Goal: Task Accomplishment & Management: Manage account settings

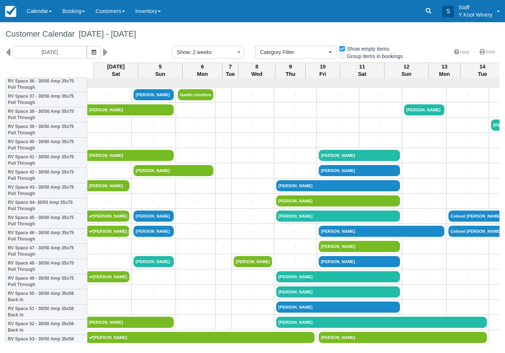
select select
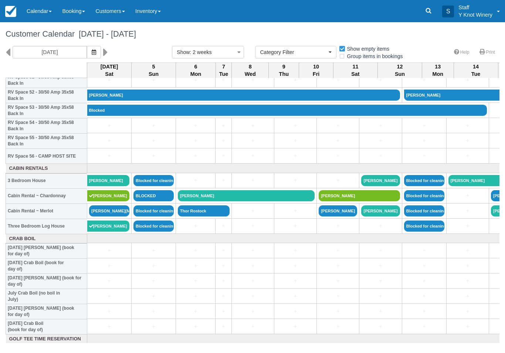
scroll to position [803, 0]
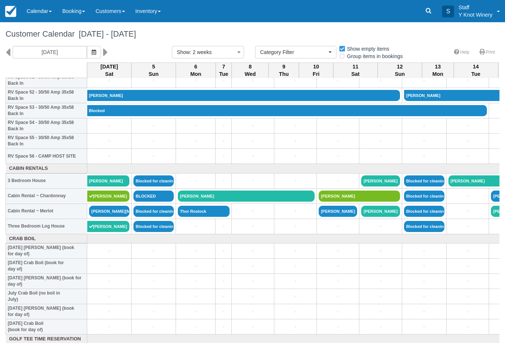
click at [105, 217] on link "[PERSON_NAME][MEDICAL_DATA]" at bounding box center [109, 211] width 40 height 11
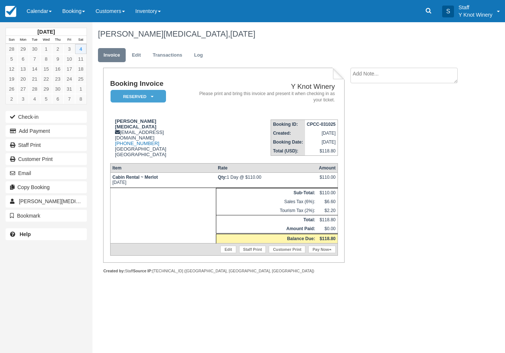
click at [327, 253] on link "Pay Now" at bounding box center [322, 249] width 27 height 7
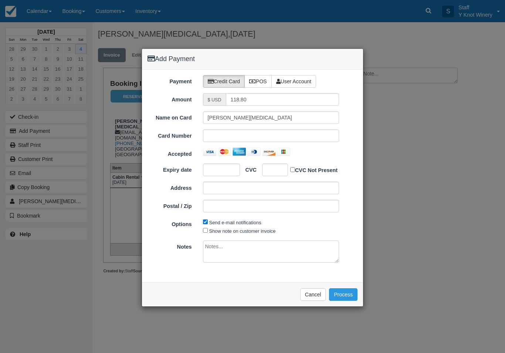
click at [277, 141] on div at bounding box center [271, 136] width 137 height 13
click at [218, 173] on div at bounding box center [221, 170] width 37 height 13
click at [246, 232] on label "Show note on customer invoice" at bounding box center [242, 231] width 67 height 6
click at [208, 232] on input "Show note on customer invoice" at bounding box center [205, 230] width 5 height 5
checkbox input "true"
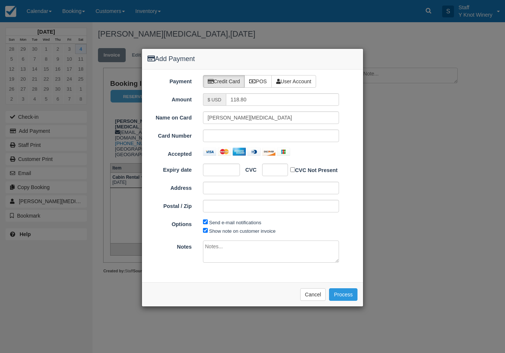
click at [349, 297] on button "Process" at bounding box center [343, 294] width 28 height 13
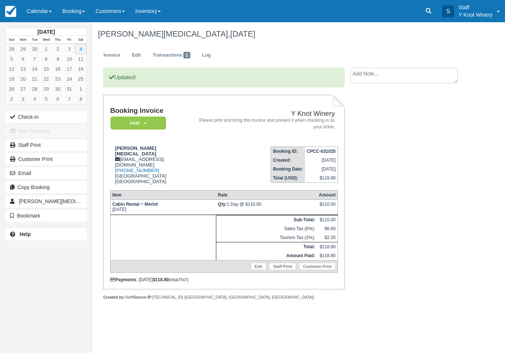
click at [22, 111] on button "Check-in" at bounding box center [46, 117] width 81 height 12
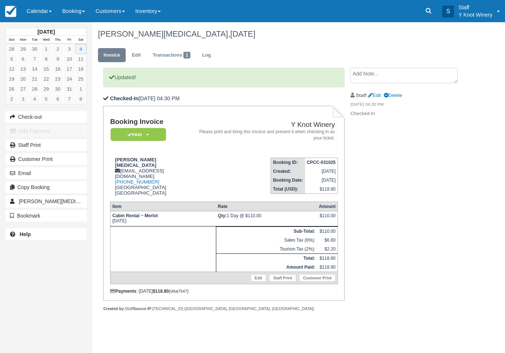
click at [48, 16] on link "Calendar" at bounding box center [39, 11] width 36 height 22
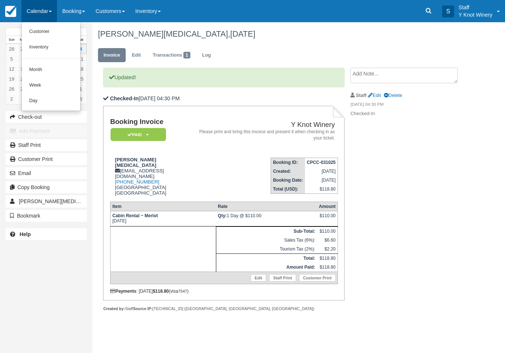
click at [54, 33] on link "Customer" at bounding box center [51, 32] width 58 height 16
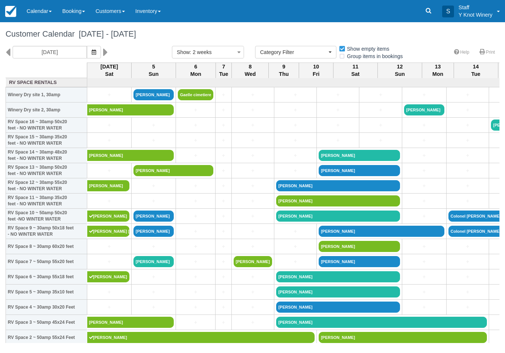
select select
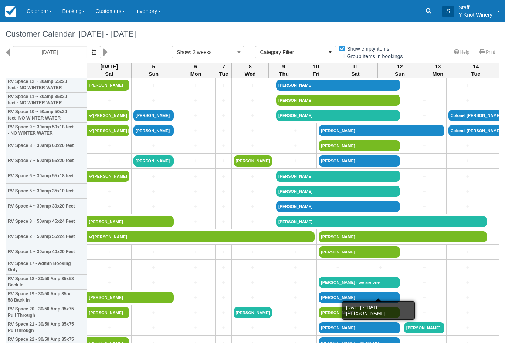
scroll to position [101, 0]
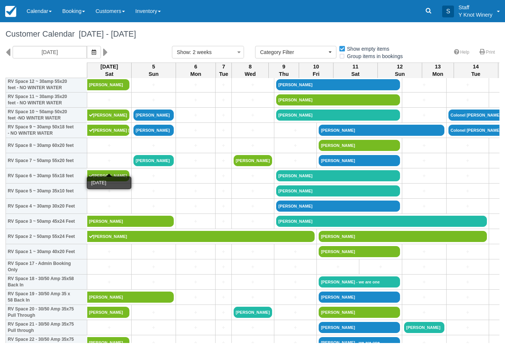
click at [108, 165] on link "+" at bounding box center [109, 161] width 40 height 8
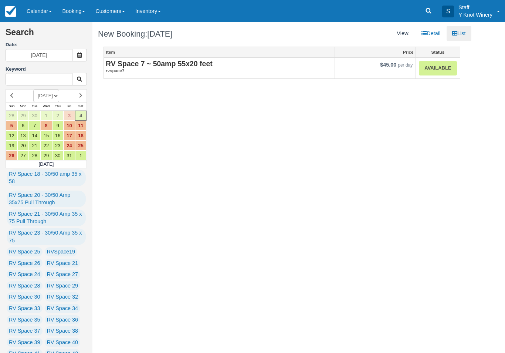
click at [268, 64] on h2 "RV Space 7 ~ 50amp 55x20 feet" at bounding box center [219, 64] width 227 height 8
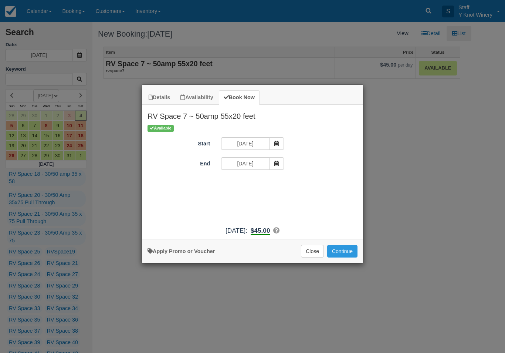
click at [355, 258] on button "Continue" at bounding box center [342, 251] width 30 height 13
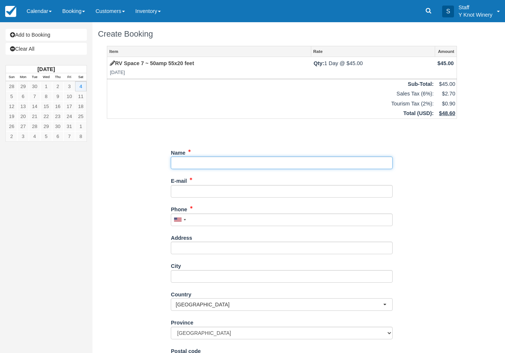
click at [199, 164] on input "Name" at bounding box center [282, 163] width 222 height 13
type input "Don Stremme"
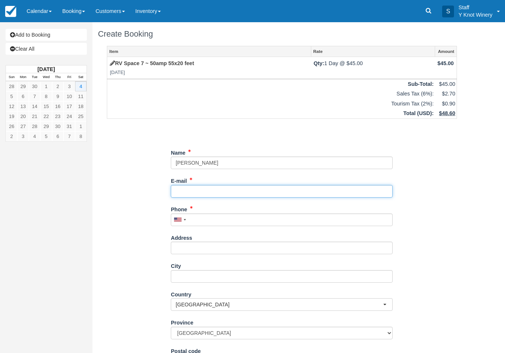
click at [202, 194] on input "E-mail" at bounding box center [282, 191] width 222 height 13
type input "don.stremme@gmail.com"
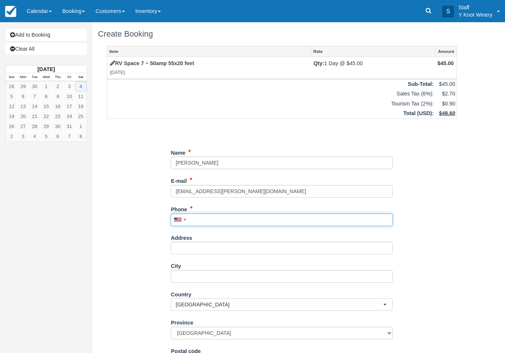
click at [221, 224] on input "Phone" at bounding box center [282, 220] width 222 height 13
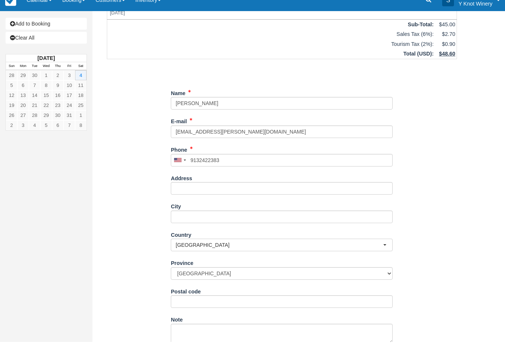
type input "+19132422383"
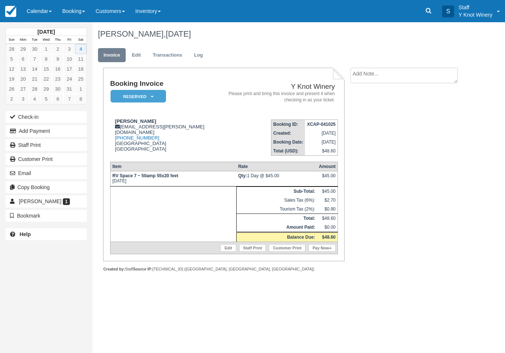
click at [221, 252] on link "Edit" at bounding box center [229, 247] width 16 height 7
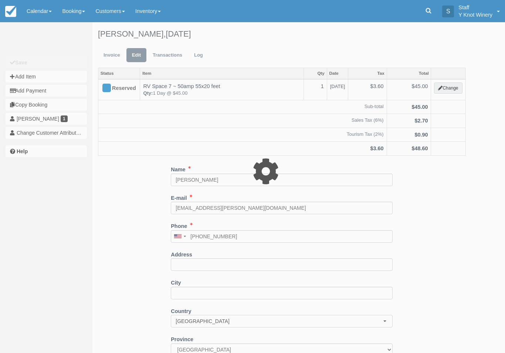
type input "45.00"
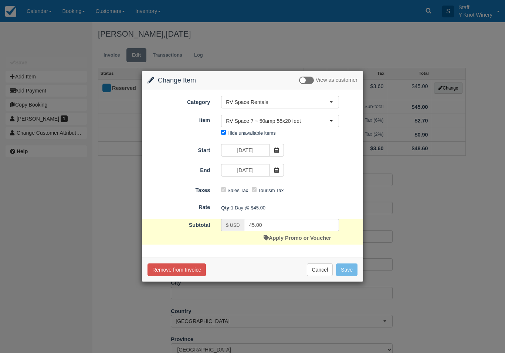
click at [292, 239] on link "Apply Promo or Voucher" at bounding box center [297, 238] width 67 height 6
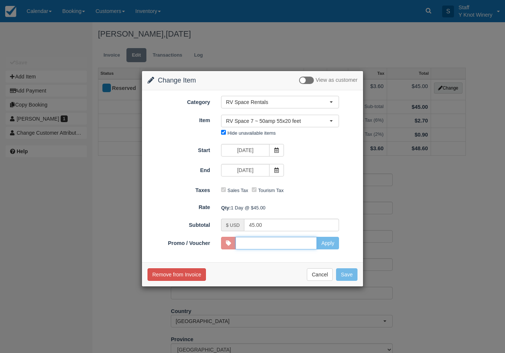
click at [289, 245] on input "Promo / Voucher" at bounding box center [276, 243] width 81 height 13
click at [285, 243] on input "Promo / Voucher" at bounding box center [276, 243] width 81 height 13
click at [321, 278] on button "Cancel" at bounding box center [320, 274] width 26 height 13
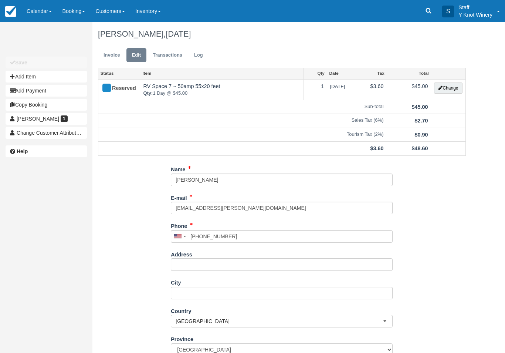
click at [109, 57] on link "Invoice" at bounding box center [112, 55] width 28 height 14
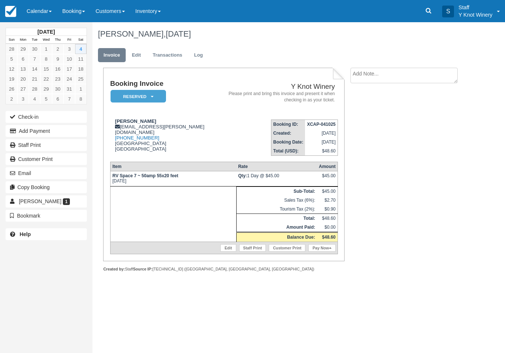
click at [321, 252] on link "Pay Now" at bounding box center [322, 247] width 27 height 7
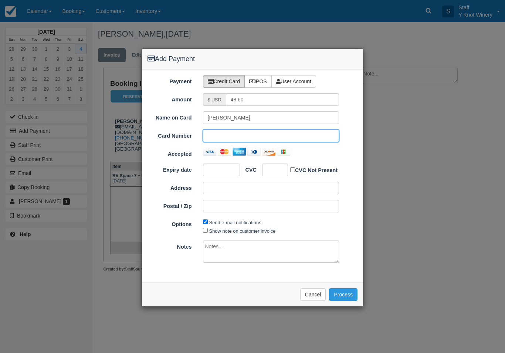
click at [218, 174] on div at bounding box center [221, 170] width 37 height 13
click at [205, 231] on input "Show note on customer invoice" at bounding box center [205, 230] width 5 height 5
checkbox input "true"
click at [342, 295] on button "Process" at bounding box center [343, 294] width 28 height 13
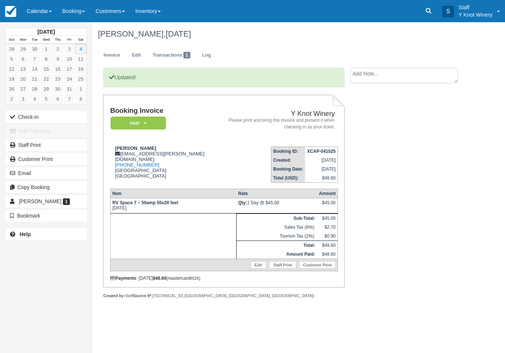
click at [20, 119] on button "Check-in" at bounding box center [46, 117] width 81 height 12
